Goal: Task Accomplishment & Management: Manage account settings

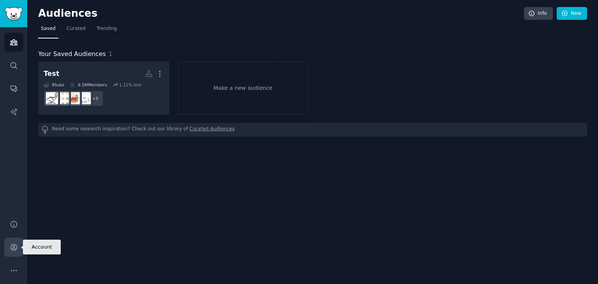
click at [11, 248] on icon "Sidebar" at bounding box center [14, 247] width 8 height 8
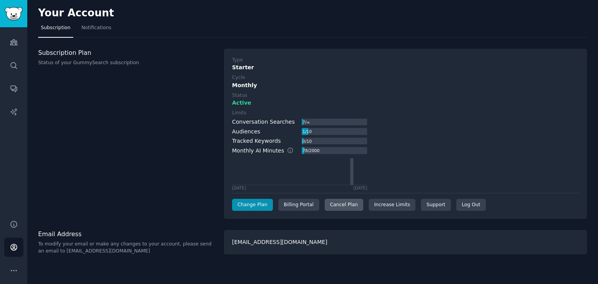
click at [342, 210] on div "Cancel Plan" at bounding box center [344, 205] width 39 height 12
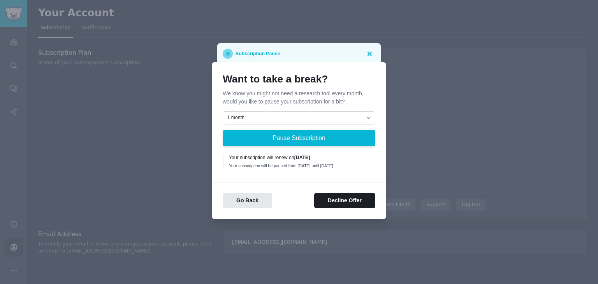
drag, startPoint x: 299, startPoint y: 154, endPoint x: 324, endPoint y: 156, distance: 24.6
click at [310, 156] on b "[DATE]" at bounding box center [302, 157] width 16 height 5
click at [247, 159] on div "Your subscription will renew on [DATE] Your subscription will be paused from [D…" at bounding box center [299, 161] width 141 height 14
click at [237, 203] on button "Go Back" at bounding box center [247, 200] width 49 height 15
